Goal: Obtain resource: Download file/media

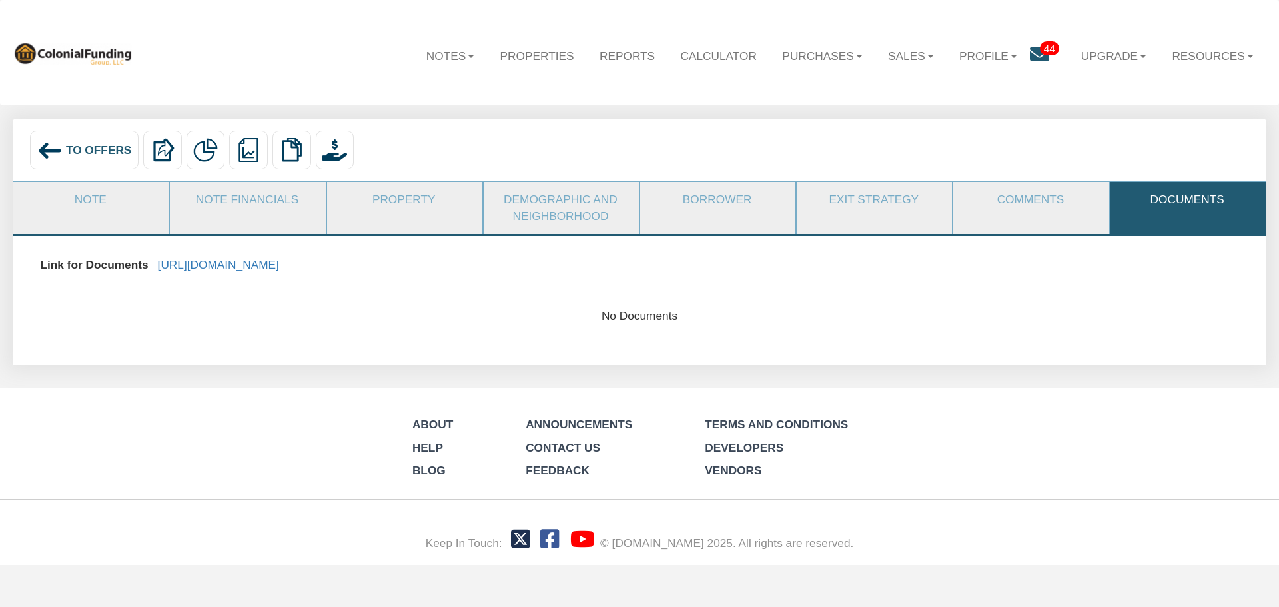
click at [103, 157] on div "To Offers" at bounding box center [84, 150] width 109 height 39
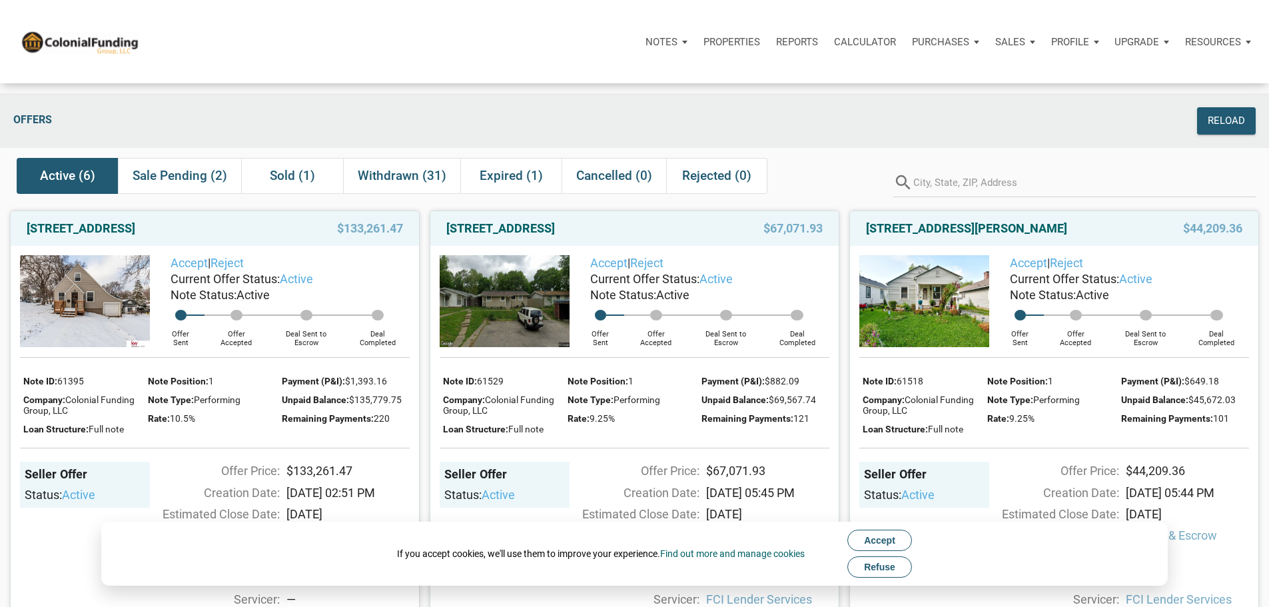
click at [894, 564] on span "Refuse" at bounding box center [879, 567] width 31 height 11
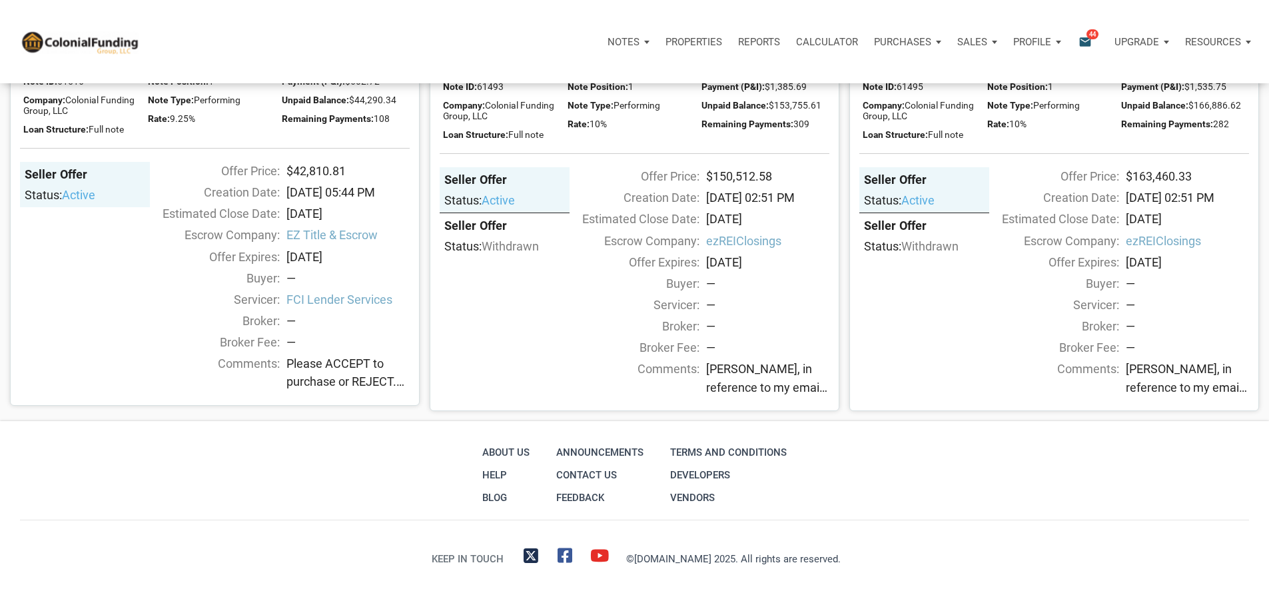
scroll to position [606, 0]
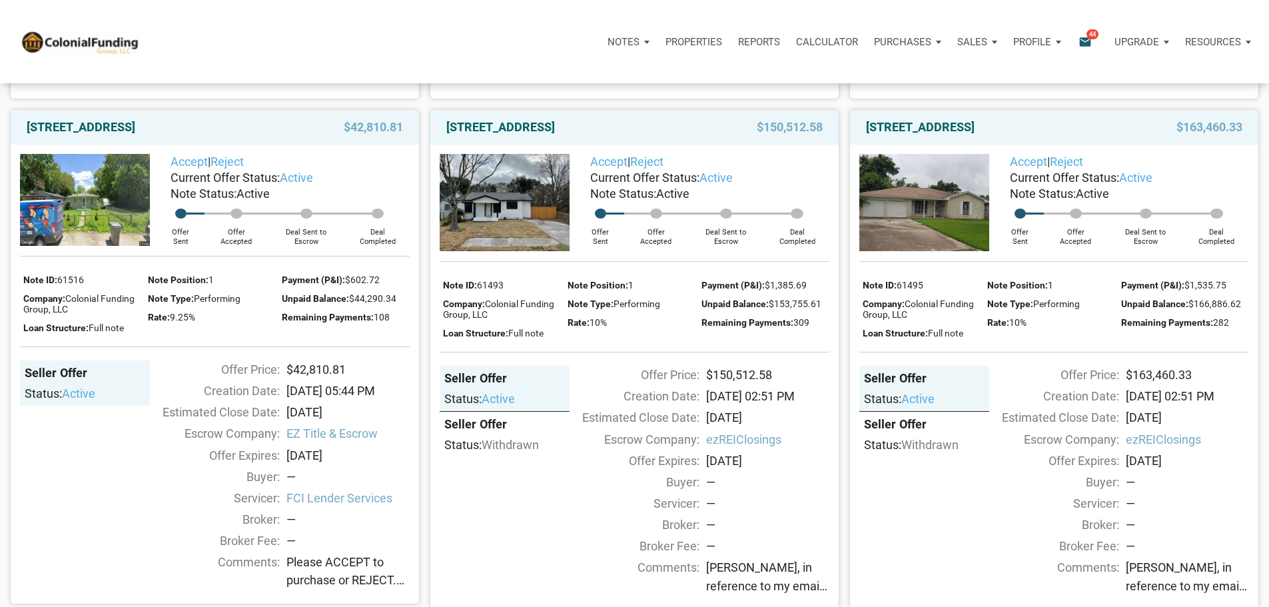
click at [908, 135] on link "7118 Heron, Houston, TX, 77087" at bounding box center [920, 127] width 109 height 16
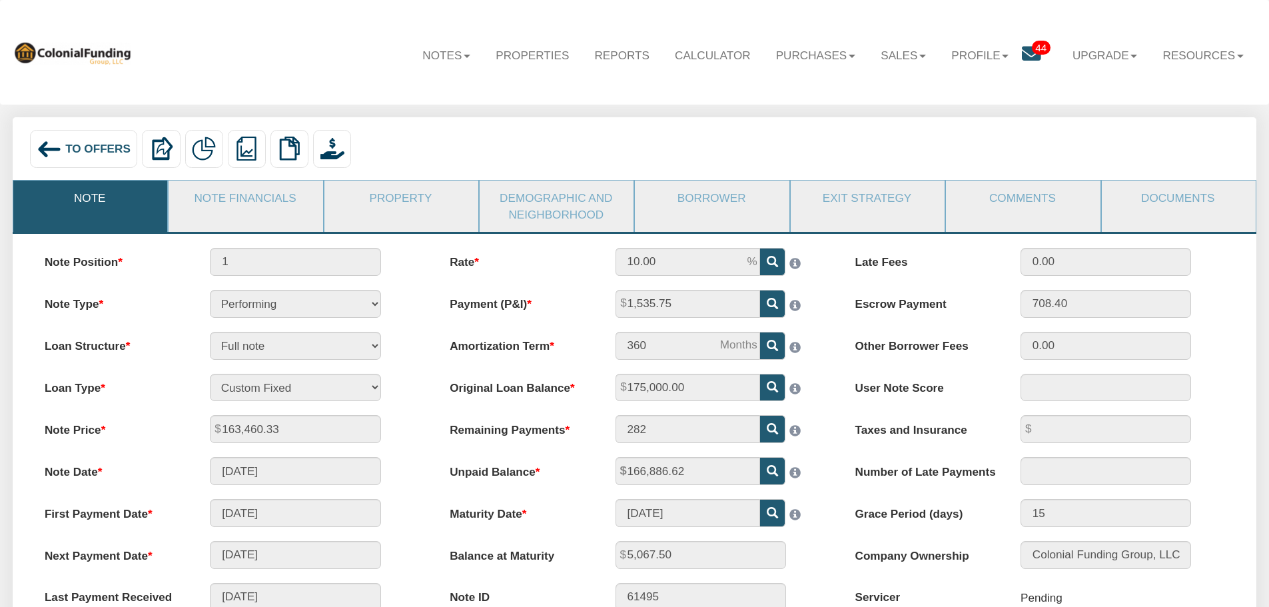
click at [1169, 201] on link "Documents" at bounding box center [1178, 198] width 153 height 35
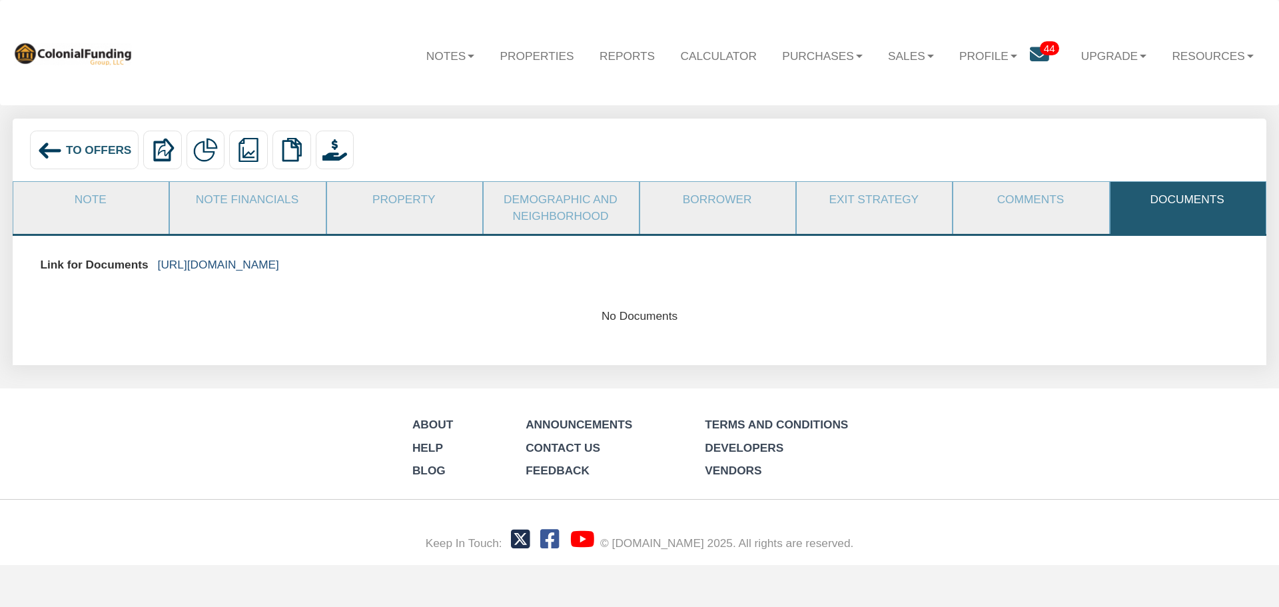
click at [279, 265] on link "[URL][DOMAIN_NAME]" at bounding box center [218, 264] width 121 height 13
